Goal: Check status

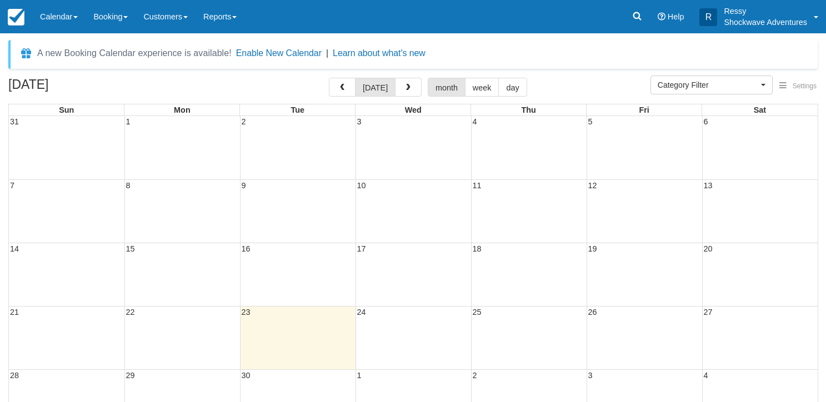
select select
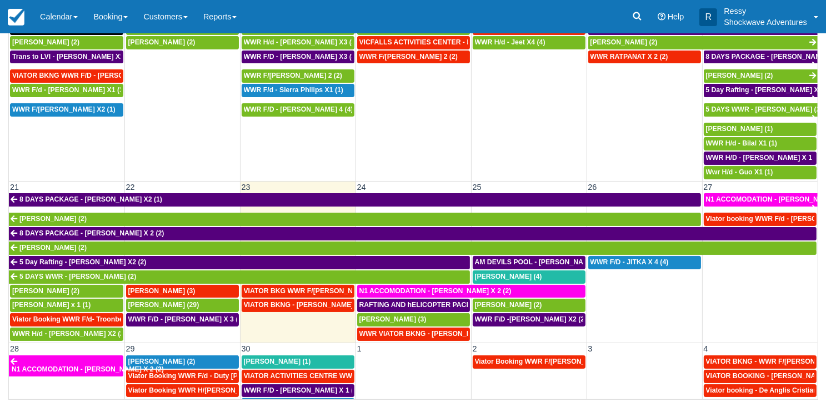
scroll to position [389, 0]
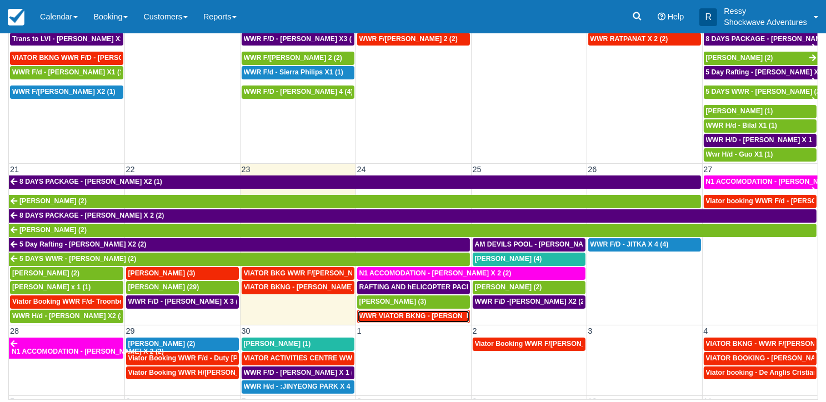
click at [391, 312] on span "WWR VIATOR BKNG - Tan, Nicholas X 2 (2)" at bounding box center [431, 316] width 145 height 8
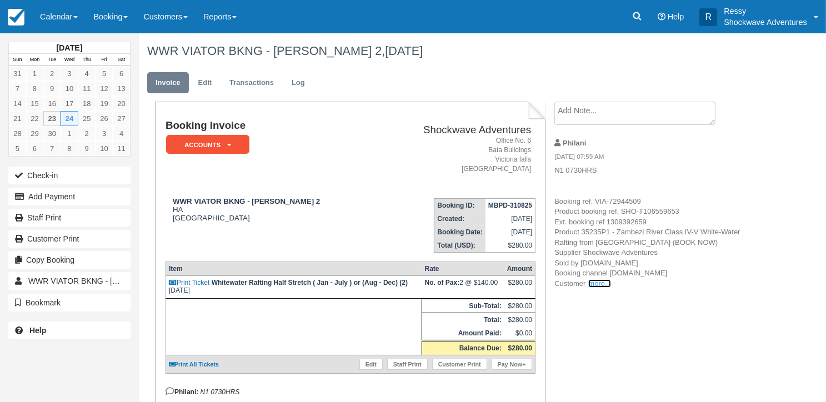
click at [602, 286] on link "more..." at bounding box center [599, 283] width 22 height 8
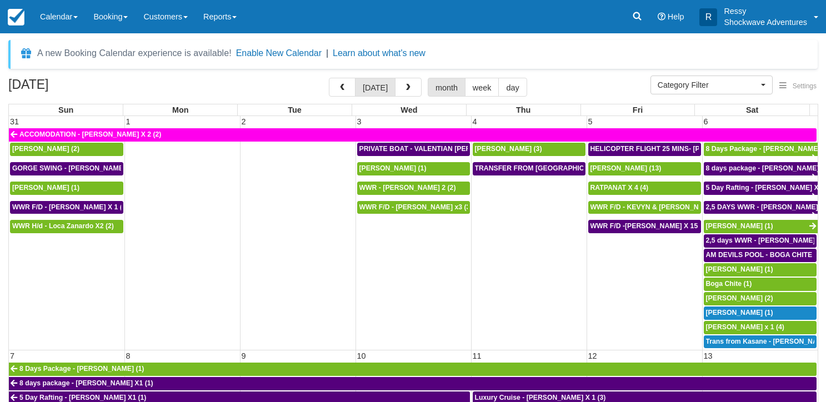
select select
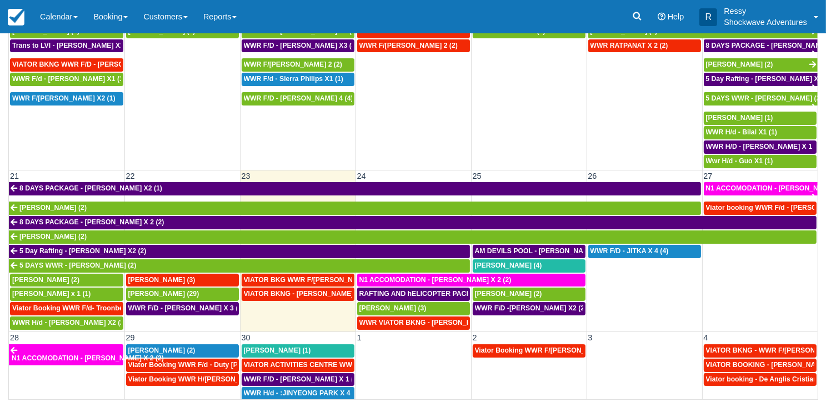
scroll to position [389, 0]
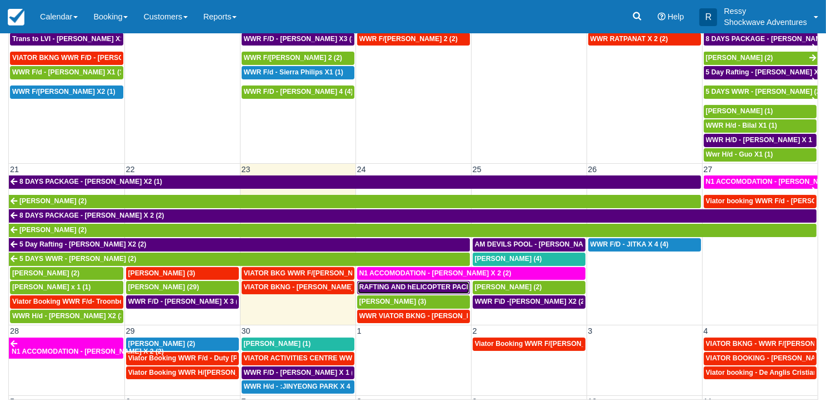
click at [430, 283] on span "RAFTING AND hELICOPTER PACKAGE - [PERSON_NAME] X1 (1)" at bounding box center [464, 287] width 210 height 8
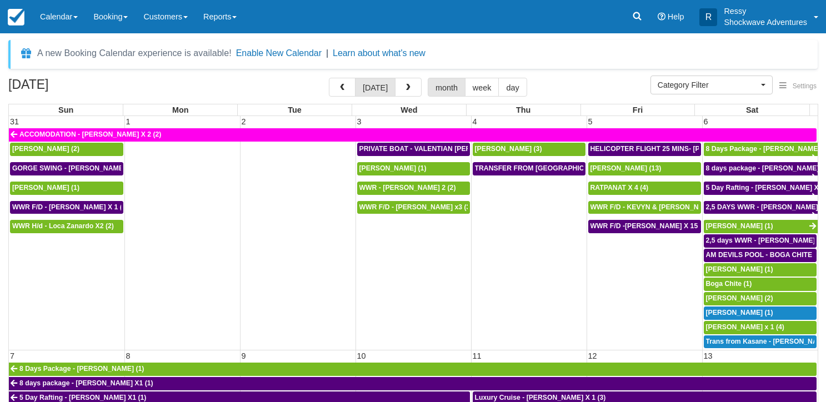
select select
click at [404, 87] on span "button" at bounding box center [408, 88] width 8 height 8
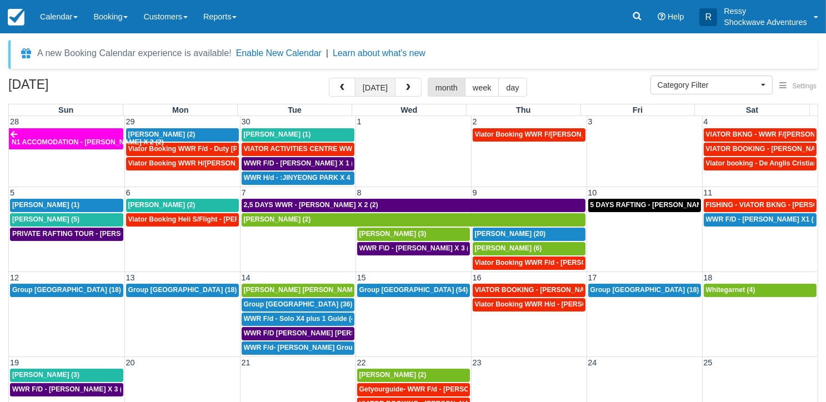
click at [360, 87] on button "[DATE]" at bounding box center [375, 87] width 41 height 19
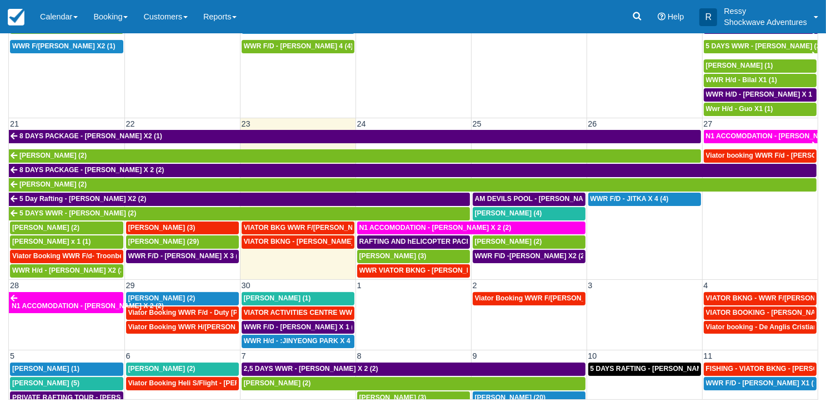
scroll to position [444, 0]
